Goal: Task Accomplishment & Management: Complete application form

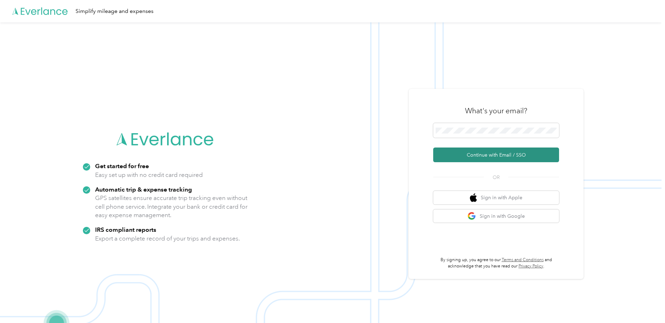
click at [523, 157] on button "Continue with Email / SSO" at bounding box center [496, 155] width 126 height 15
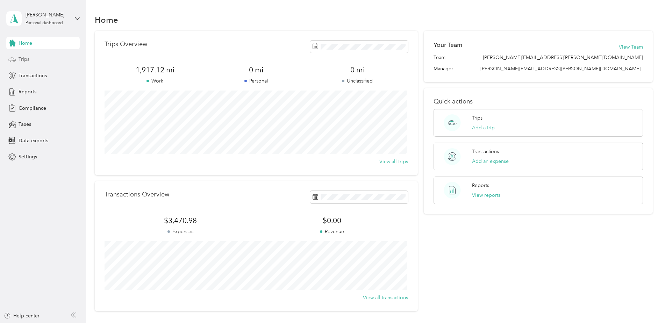
click at [32, 58] on div "Trips" at bounding box center [42, 59] width 73 height 13
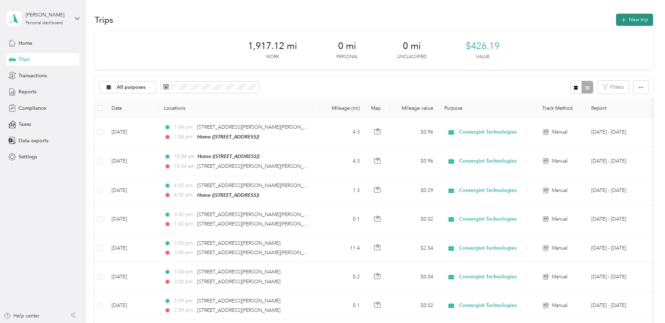
click at [624, 14] on button "New trip" at bounding box center [634, 20] width 37 height 12
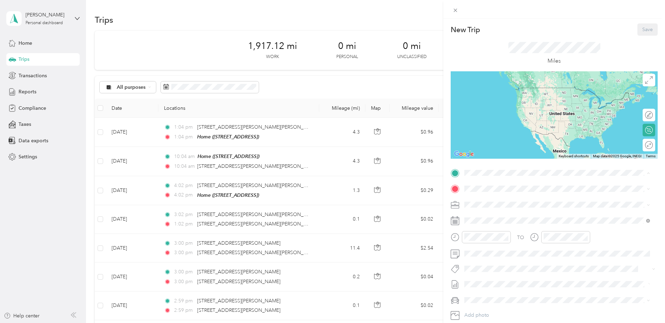
click at [502, 205] on div "Convergint STL [STREET_ADDRESS][PERSON_NAME] , 63146, [US_STATE][GEOGRAPHIC_DAT…" at bounding box center [532, 205] width 109 height 15
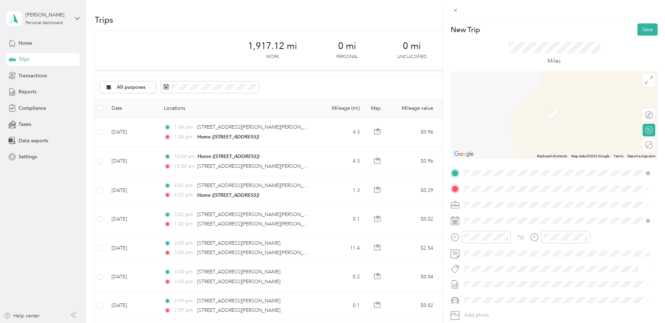
click at [519, 215] on span "[STREET_ADDRESS][US_STATE]" at bounding box center [513, 214] width 70 height 6
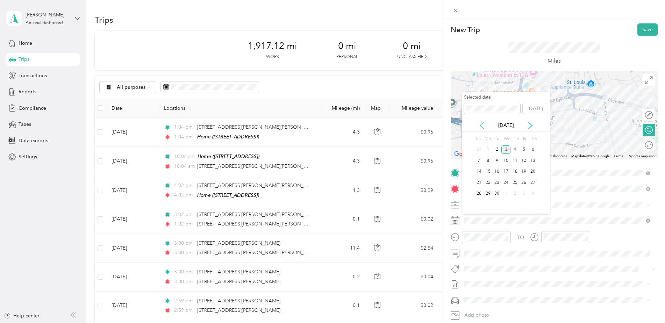
click at [480, 123] on icon at bounding box center [481, 125] width 7 height 7
click at [506, 183] on div "20" at bounding box center [506, 182] width 9 height 9
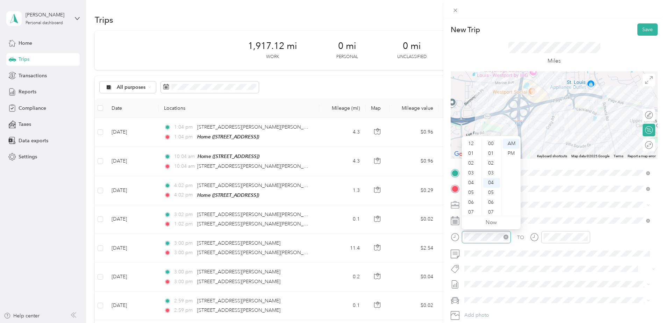
scroll to position [42, 0]
click at [471, 142] on div "04" at bounding box center [471, 141] width 17 height 10
click at [512, 155] on div "PM" at bounding box center [511, 154] width 17 height 10
click at [553, 149] on div "05" at bounding box center [550, 151] width 17 height 10
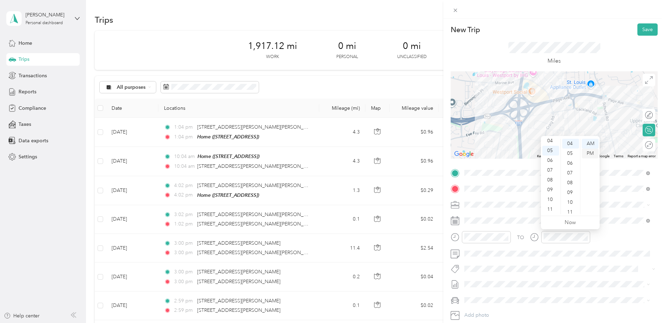
click at [597, 152] on div "PM" at bounding box center [590, 154] width 17 height 10
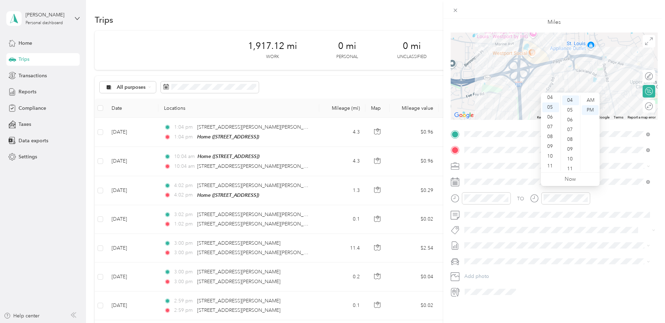
scroll to position [44, 0]
click at [488, 281] on span "Chevrolet Malibu" at bounding box center [486, 281] width 38 height 6
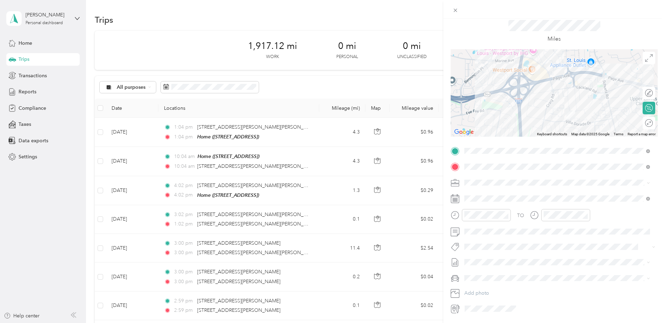
scroll to position [0, 0]
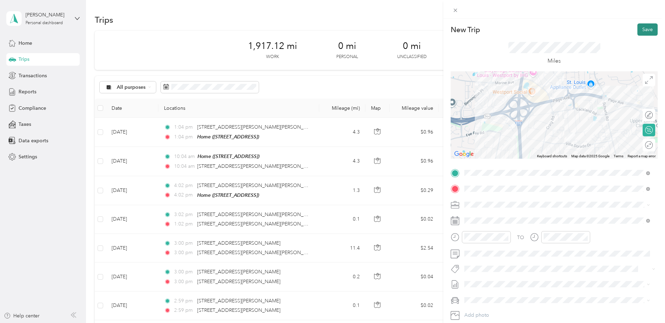
click at [642, 29] on button "Save" at bounding box center [648, 29] width 20 height 12
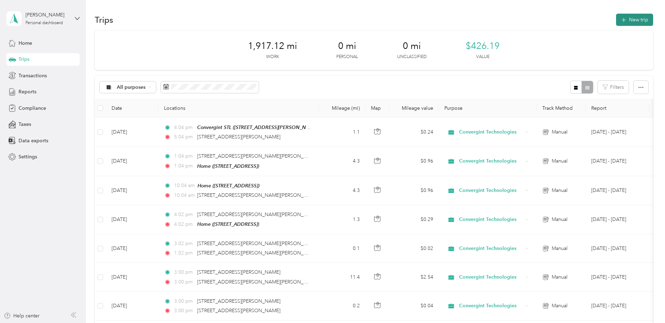
click at [642, 14] on button "New trip" at bounding box center [634, 20] width 37 height 12
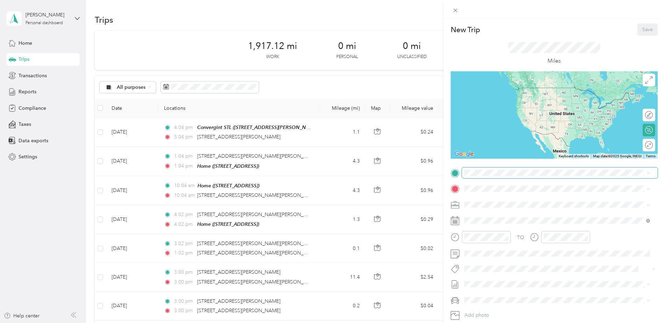
click at [495, 177] on span at bounding box center [560, 173] width 196 height 11
click at [523, 201] on span "[STREET_ADDRESS][US_STATE]" at bounding box center [513, 198] width 70 height 6
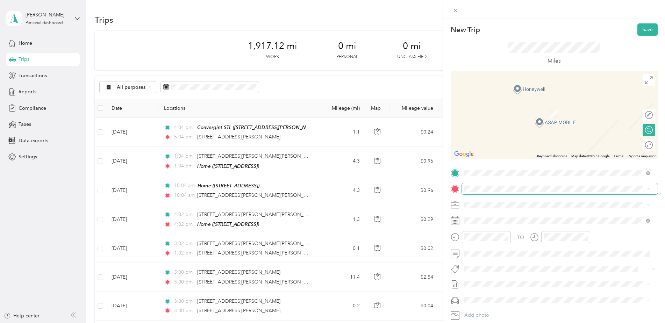
click at [524, 183] on span at bounding box center [560, 188] width 196 height 11
click at [512, 217] on span "[STREET_ADDRESS][US_STATE]" at bounding box center [513, 214] width 70 height 6
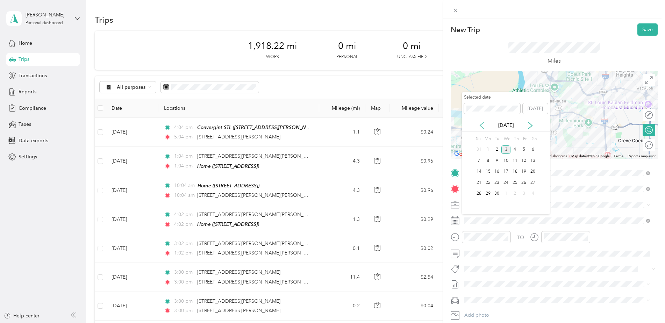
click at [478, 125] on icon at bounding box center [481, 125] width 7 height 7
click at [506, 181] on div "20" at bounding box center [506, 182] width 9 height 9
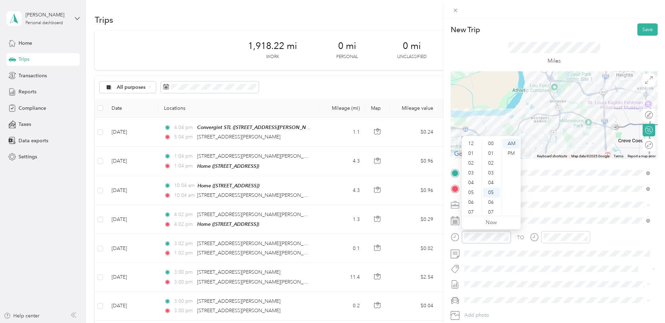
scroll to position [49, 0]
click at [473, 152] on div "05" at bounding box center [471, 151] width 17 height 10
click at [510, 151] on div "PM" at bounding box center [511, 154] width 17 height 10
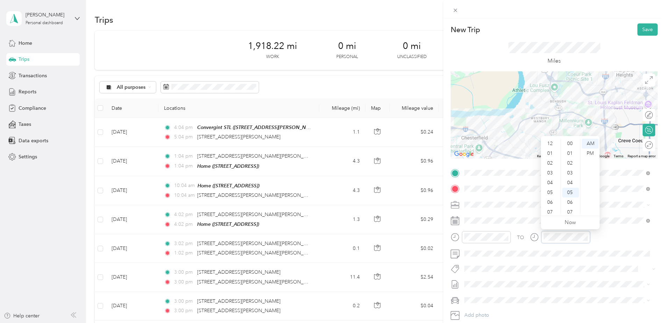
scroll to position [42, 0]
click at [554, 149] on div "05" at bounding box center [550, 151] width 17 height 10
click at [593, 152] on div "PM" at bounding box center [590, 154] width 17 height 10
click at [575, 13] on div at bounding box center [554, 9] width 222 height 19
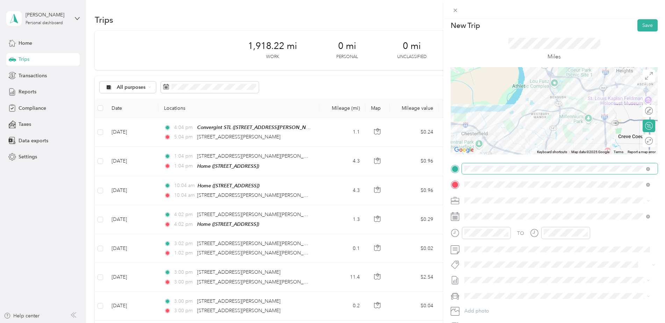
scroll to position [0, 0]
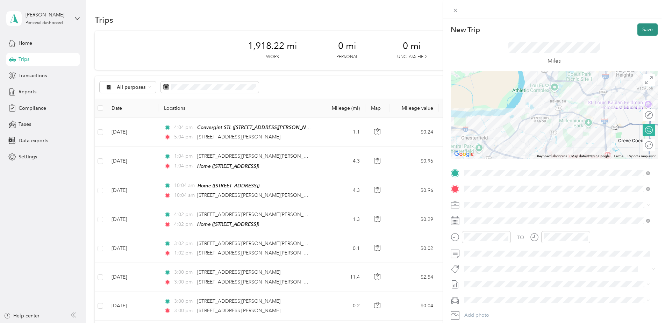
click at [641, 29] on button "Save" at bounding box center [648, 29] width 20 height 12
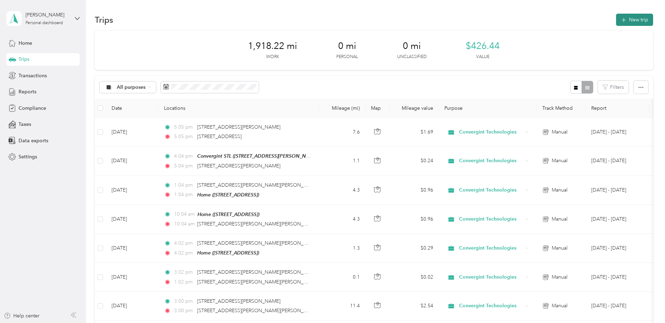
click at [630, 15] on button "New trip" at bounding box center [634, 20] width 37 height 12
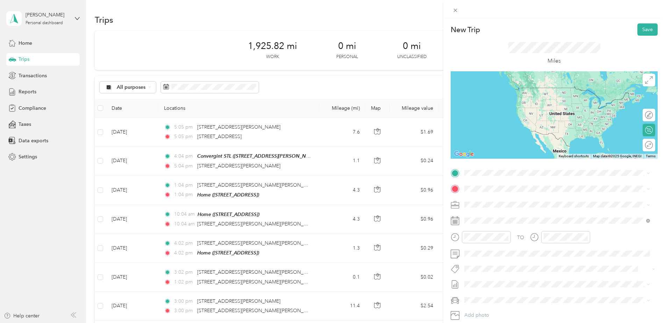
click at [470, 246] on icon at bounding box center [470, 242] width 7 height 7
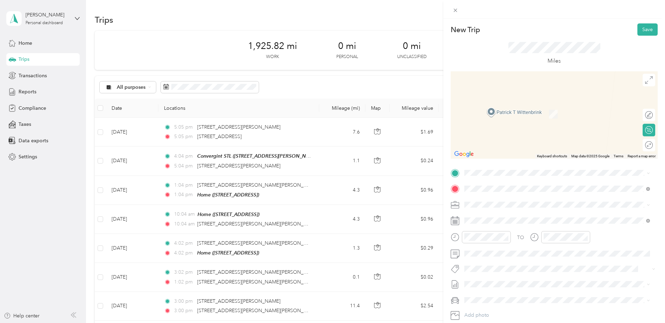
click at [514, 201] on span "[STREET_ADDRESS][US_STATE]" at bounding box center [513, 198] width 70 height 6
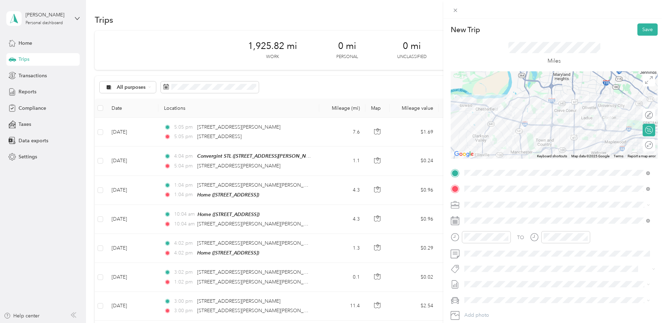
click at [519, 270] on div "Home [STREET_ADDRESS]" at bounding box center [500, 262] width 44 height 15
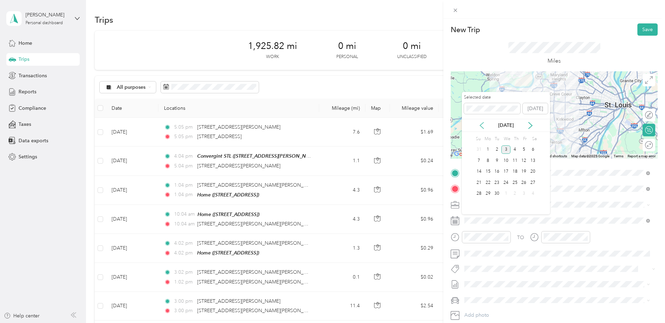
click at [483, 123] on icon at bounding box center [481, 125] width 3 height 6
click at [504, 177] on div "20" at bounding box center [506, 182] width 9 height 11
click at [504, 181] on div "20" at bounding box center [506, 182] width 9 height 9
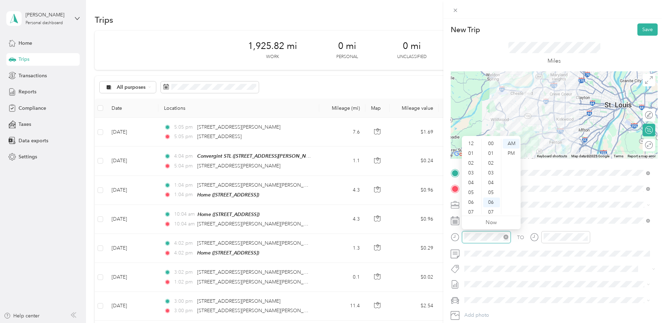
scroll to position [42, 0]
click at [471, 164] on div "06" at bounding box center [471, 161] width 17 height 10
click at [509, 154] on div "PM" at bounding box center [511, 154] width 17 height 10
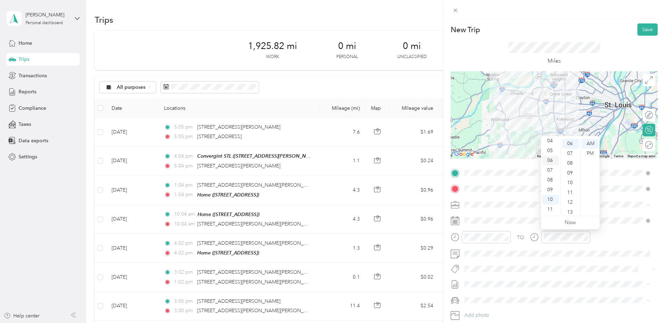
click at [553, 158] on div "06" at bounding box center [550, 161] width 17 height 10
click at [592, 153] on div "PM" at bounding box center [590, 154] width 17 height 10
click at [623, 323] on div "New Trip Save This trip cannot be edited because it is either under review, app…" at bounding box center [331, 323] width 662 height 0
click at [557, 289] on div "Chevrolet Malibu" at bounding box center [557, 287] width 181 height 7
click at [532, 21] on div "New Trip Save This trip cannot be edited because it is either under review, app…" at bounding box center [554, 180] width 222 height 323
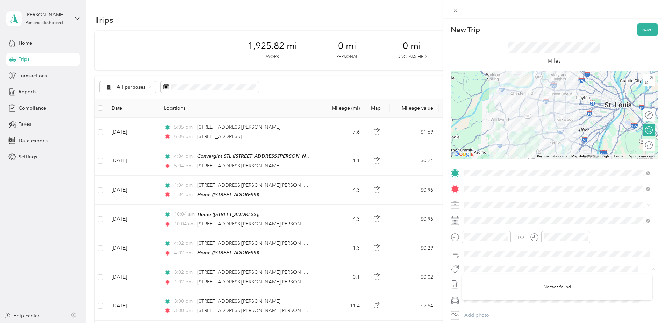
click at [532, 21] on div "New Trip Save This trip cannot be edited because it is either under review, app…" at bounding box center [554, 180] width 222 height 323
click at [639, 28] on button "Save" at bounding box center [648, 29] width 20 height 12
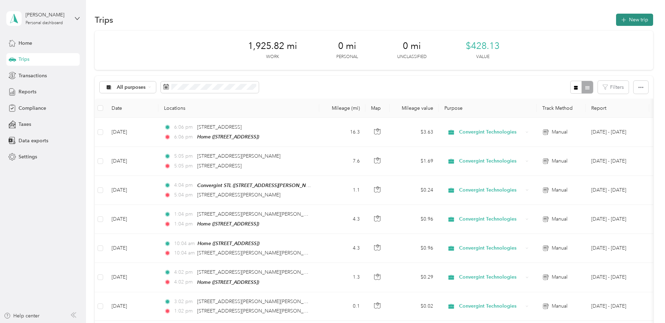
click at [639, 23] on button "New trip" at bounding box center [634, 20] width 37 height 12
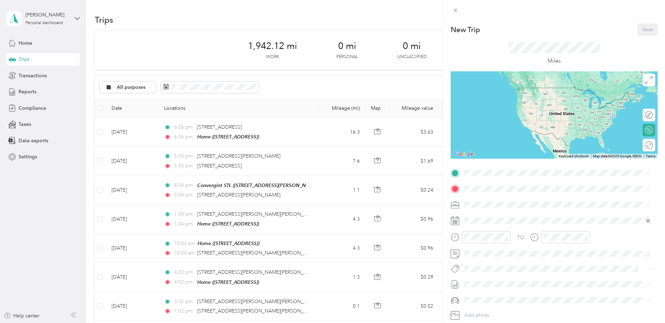
click at [477, 166] on div "New Trip Save This trip cannot be edited because it is either under review, app…" at bounding box center [554, 179] width 207 height 313
click at [483, 206] on span "[STREET_ADDRESS][PERSON_NAME][US_STATE]" at bounding box center [532, 209] width 109 height 6
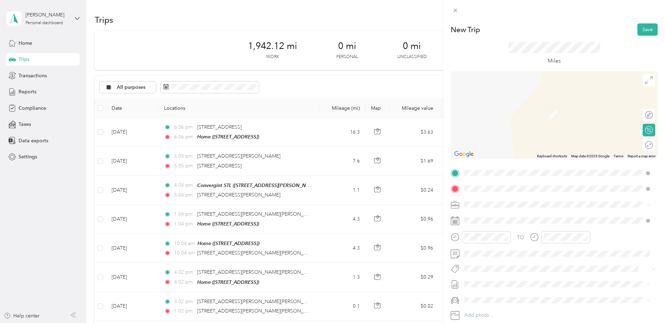
click at [506, 217] on span "[STREET_ADDRESS][PERSON_NAME][US_STATE]" at bounding box center [532, 214] width 109 height 6
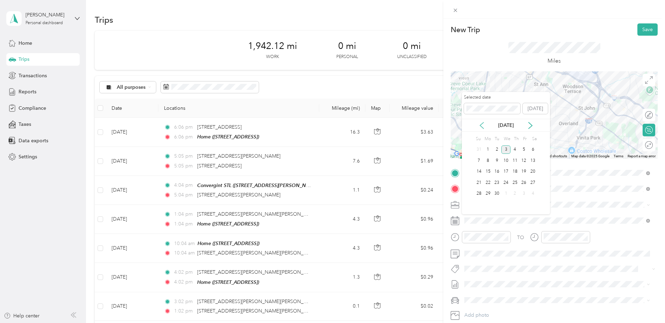
click at [482, 126] on icon at bounding box center [481, 125] width 7 height 7
click at [506, 194] on div "27" at bounding box center [506, 194] width 9 height 9
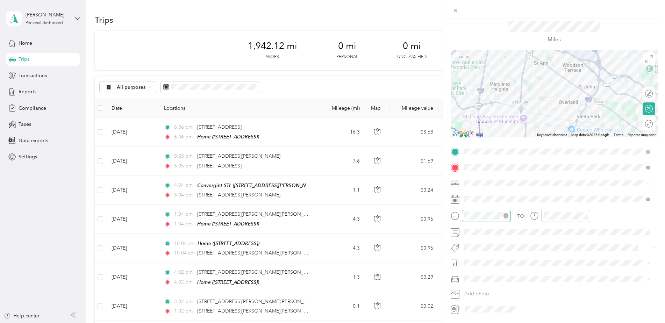
scroll to position [44, 0]
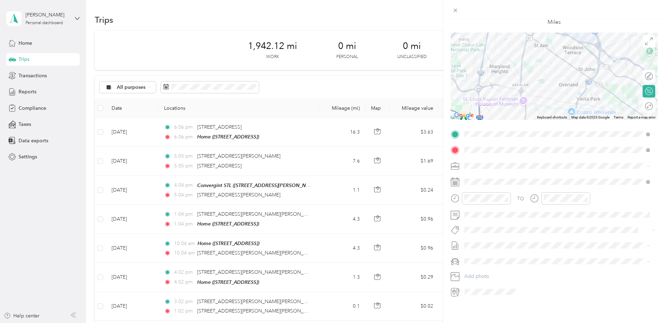
click at [503, 282] on li "Chevrolet Malibu" at bounding box center [557, 281] width 191 height 12
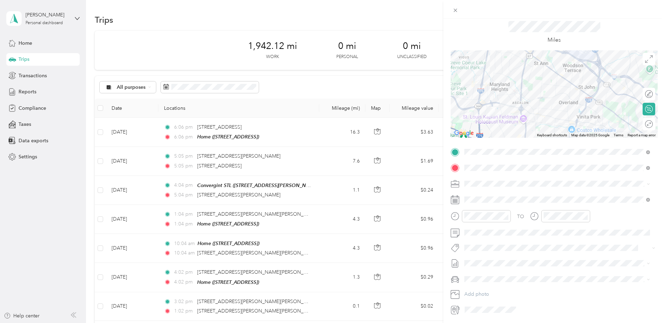
scroll to position [0, 0]
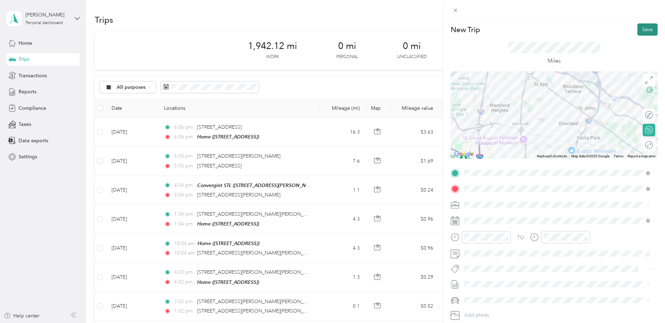
click at [641, 29] on button "Save" at bounding box center [648, 29] width 20 height 12
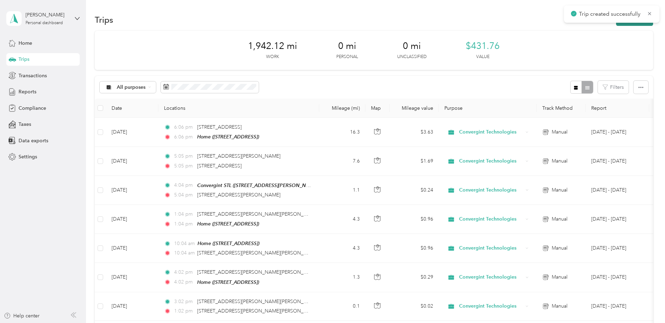
click at [646, 25] on button "New trip" at bounding box center [634, 20] width 37 height 12
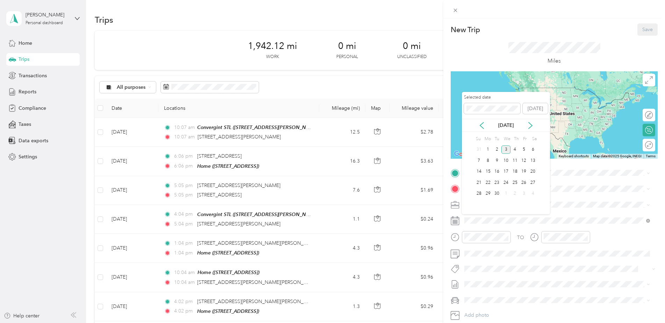
click at [482, 121] on div "[DATE]" at bounding box center [506, 125] width 88 height 13
click at [482, 124] on icon at bounding box center [481, 125] width 3 height 6
click at [508, 192] on div "27" at bounding box center [506, 194] width 9 height 9
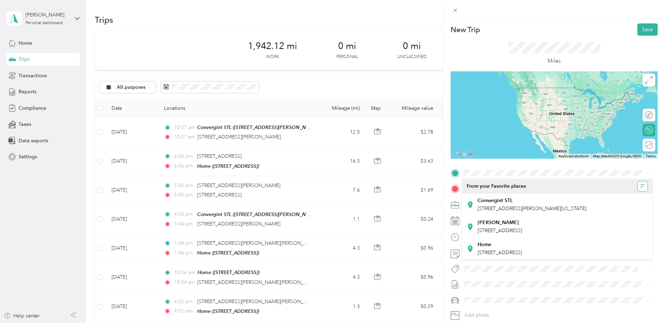
click at [640, 187] on icon "button" at bounding box center [642, 186] width 5 height 5
click at [631, 223] on span "Recently added" at bounding box center [616, 225] width 35 height 6
click at [637, 181] on li "From your Favorite places" at bounding box center [557, 186] width 191 height 15
click at [640, 186] on icon "button" at bounding box center [642, 186] width 5 height 5
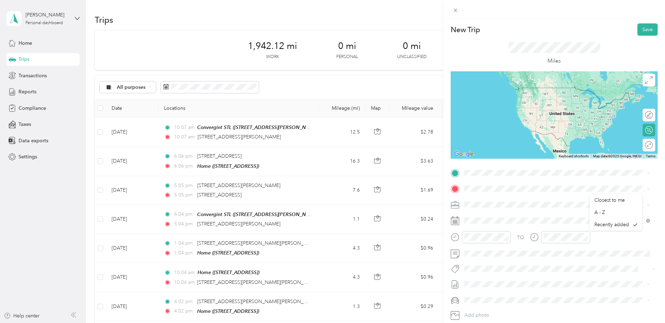
click at [471, 52] on div "Miles" at bounding box center [554, 54] width 207 height 36
click at [502, 201] on span "[STREET_ADDRESS][PERSON_NAME][US_STATE]" at bounding box center [532, 198] width 109 height 6
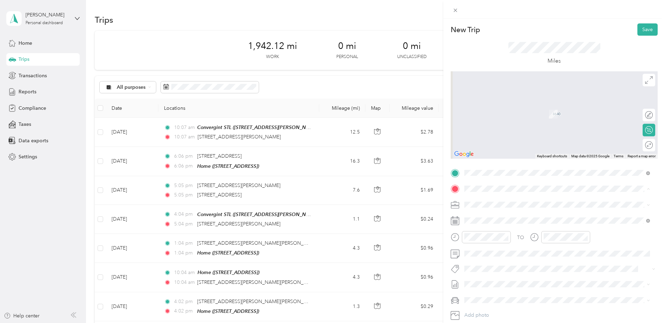
click at [495, 222] on span "[STREET_ADDRESS][PERSON_NAME][US_STATE]" at bounding box center [532, 224] width 109 height 6
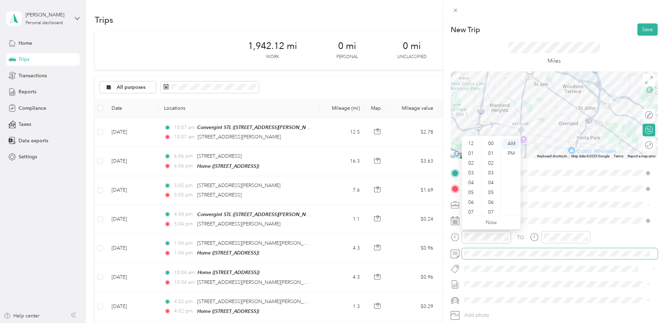
scroll to position [42, 0]
click at [473, 208] on div "11" at bounding box center [471, 210] width 17 height 10
click at [552, 210] on div "11" at bounding box center [550, 210] width 17 height 10
click at [641, 28] on button "Save" at bounding box center [648, 29] width 20 height 12
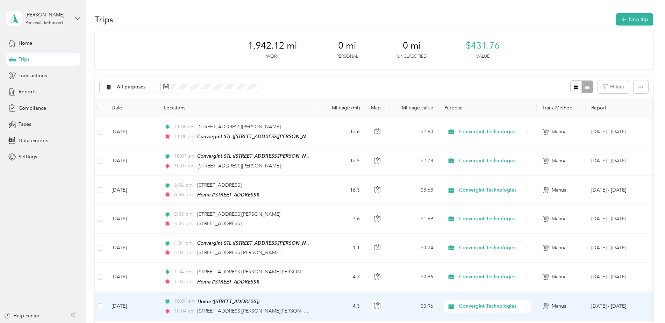
scroll to position [0, 0]
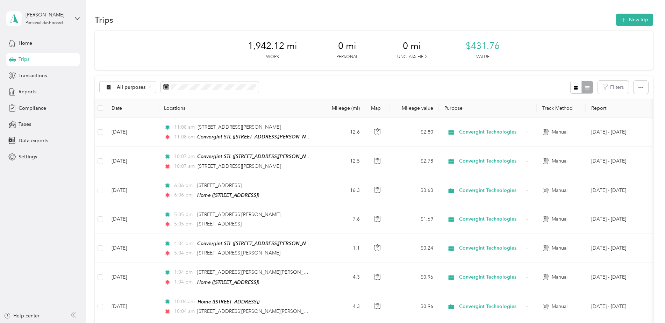
drag, startPoint x: 198, startPoint y: 16, endPoint x: 212, endPoint y: 20, distance: 13.8
click at [198, 16] on div "Trips New trip" at bounding box center [374, 19] width 559 height 15
click at [43, 77] on span "Transactions" at bounding box center [33, 75] width 28 height 7
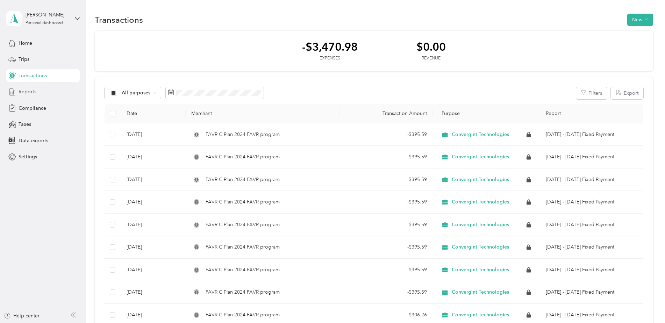
click at [40, 91] on div "Reports" at bounding box center [42, 92] width 73 height 13
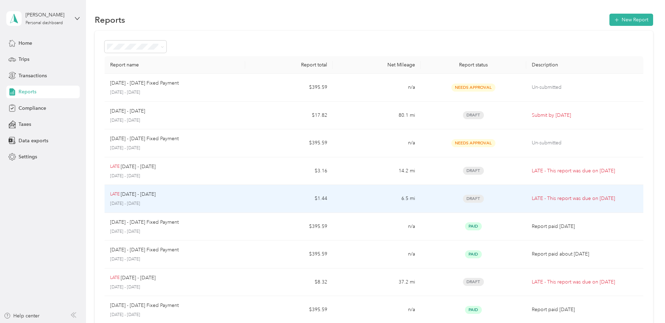
click at [517, 196] on div "Draft" at bounding box center [473, 199] width 94 height 8
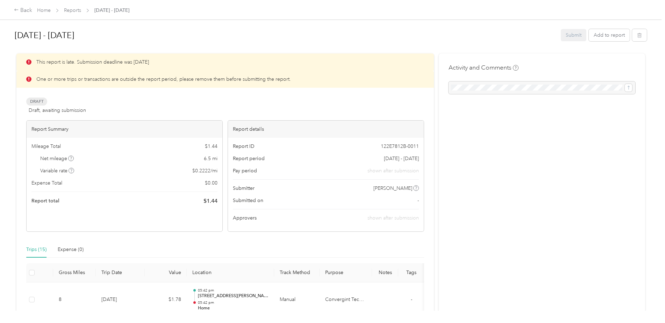
click at [569, 37] on div "Submit Add to report" at bounding box center [604, 35] width 86 height 12
